Goal: Task Accomplishment & Management: Use online tool/utility

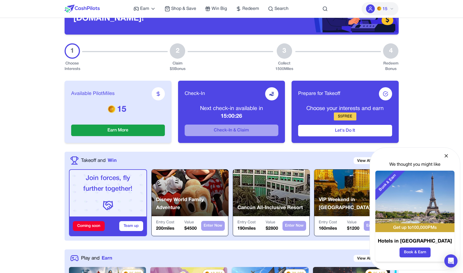
scroll to position [115, 0]
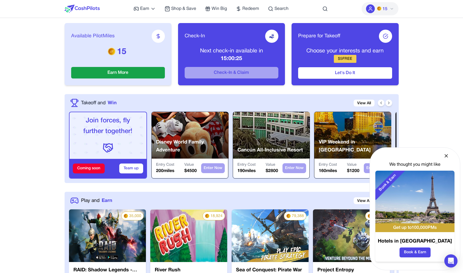
click at [157, 248] on img at bounding box center [188, 236] width 77 height 53
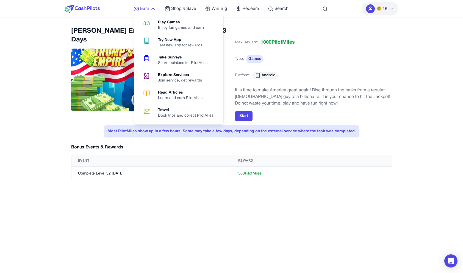
click at [139, 10] on icon at bounding box center [136, 8] width 5 height 5
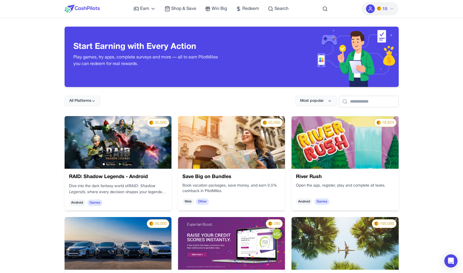
click at [306, 157] on img at bounding box center [345, 142] width 107 height 53
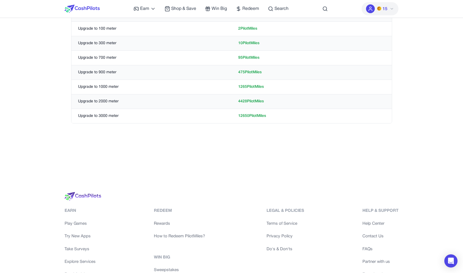
scroll to position [71, 0]
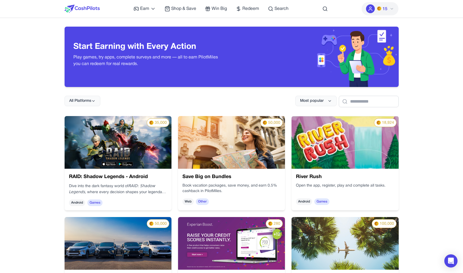
click at [232, 139] on img at bounding box center [231, 142] width 107 height 53
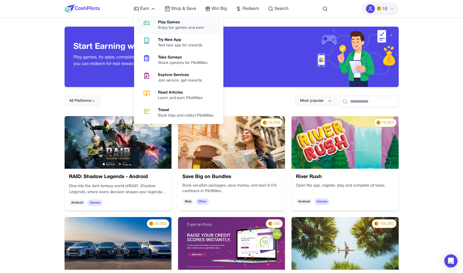
click at [162, 27] on div "Enjoy fun games and earn" at bounding box center [183, 27] width 50 height 5
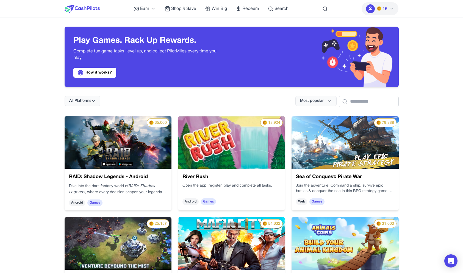
click at [149, 161] on img at bounding box center [118, 142] width 107 height 53
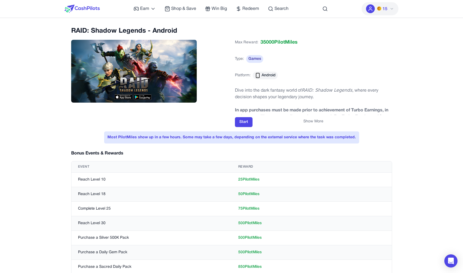
click at [93, 9] on img at bounding box center [82, 9] width 35 height 8
